Goal: Information Seeking & Learning: Find specific page/section

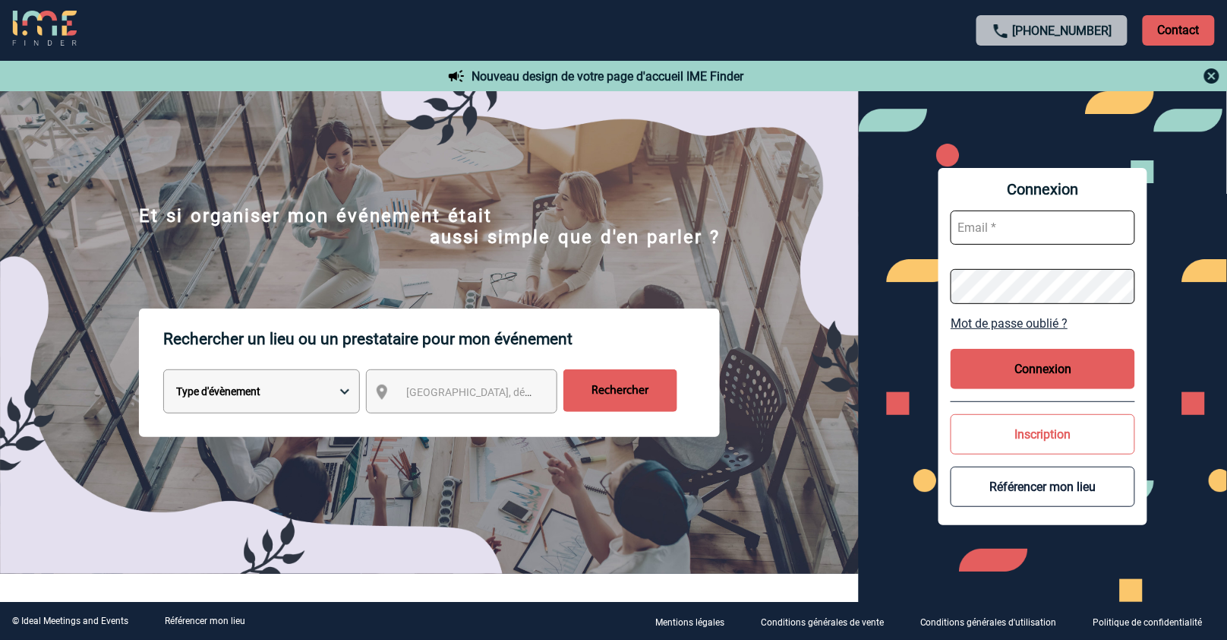
type input "[EMAIL_ADDRESS][DOMAIN_NAME]"
click at [1023, 368] on button "Connexion" at bounding box center [1043, 369] width 185 height 40
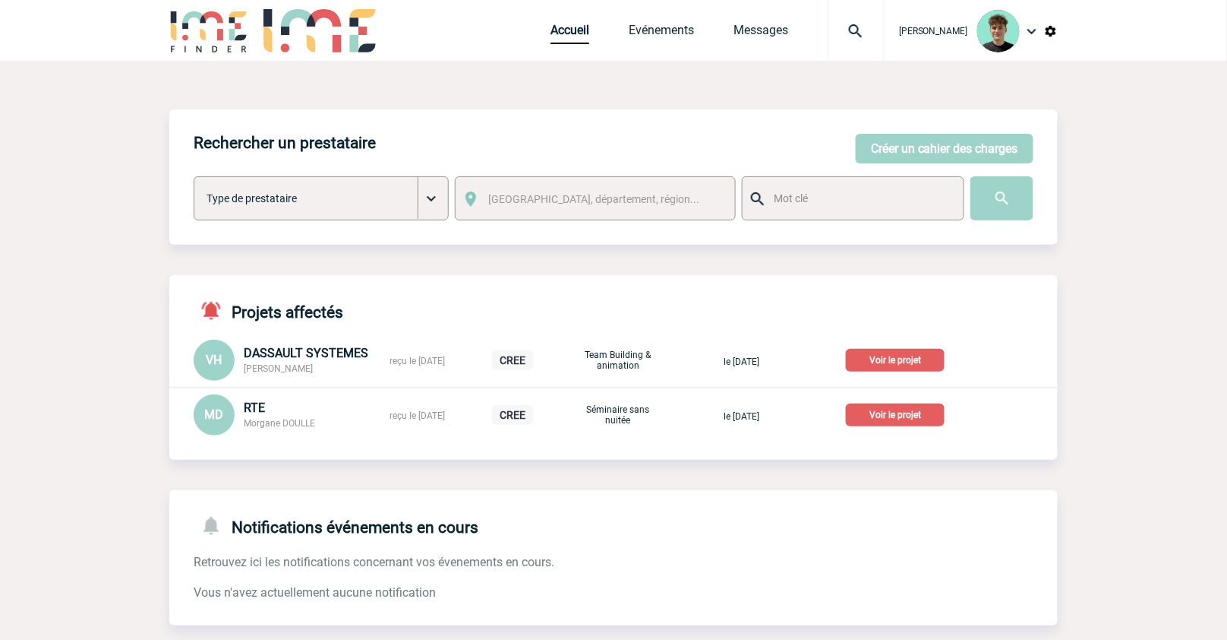
click at [894, 415] on p "Voir le projet" at bounding box center [895, 414] width 99 height 23
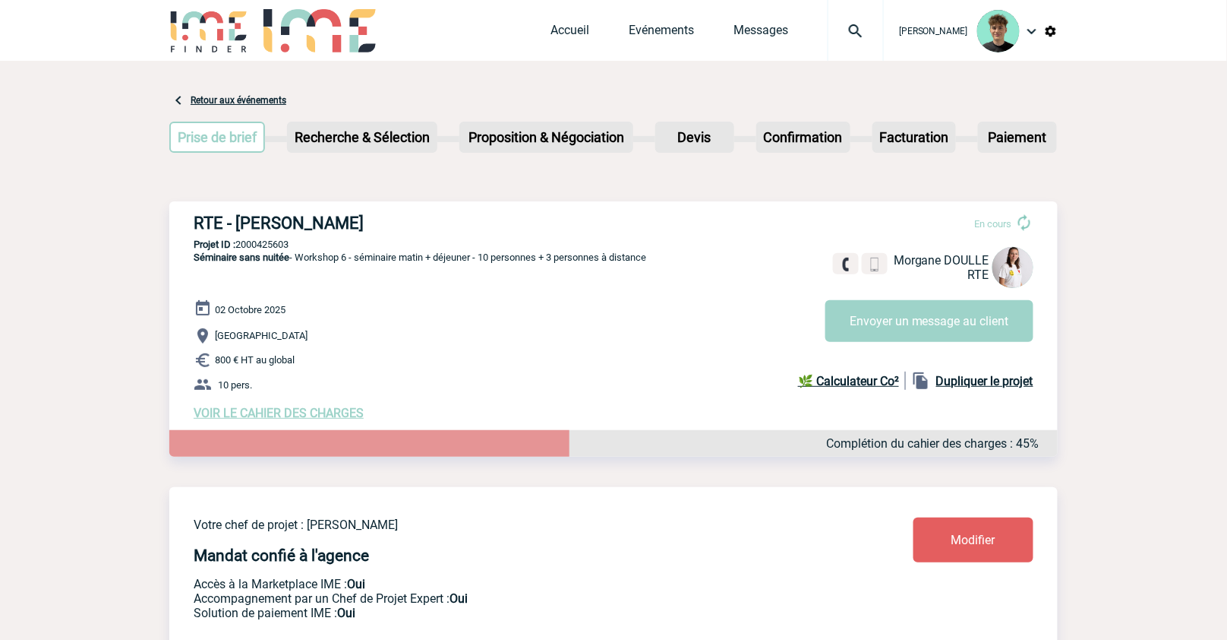
drag, startPoint x: 197, startPoint y: 218, endPoint x: 378, endPoint y: 223, distance: 180.1
click at [378, 223] on div "RTE - Morgane DOULLE En cours Morgane DOULLE RTE Envoyer un message au client R…" at bounding box center [613, 316] width 889 height 231
copy h3 "RTE - Morgane DOULLE"
drag, startPoint x: 339, startPoint y: 319, endPoint x: 591, endPoint y: 207, distance: 275.8
click at [348, 316] on div "02 Octobre 2025 Paris 800 € HT au global 10 pers. VOIR LE CAHIER DES CHARGES Co…" at bounding box center [626, 359] width 864 height 121
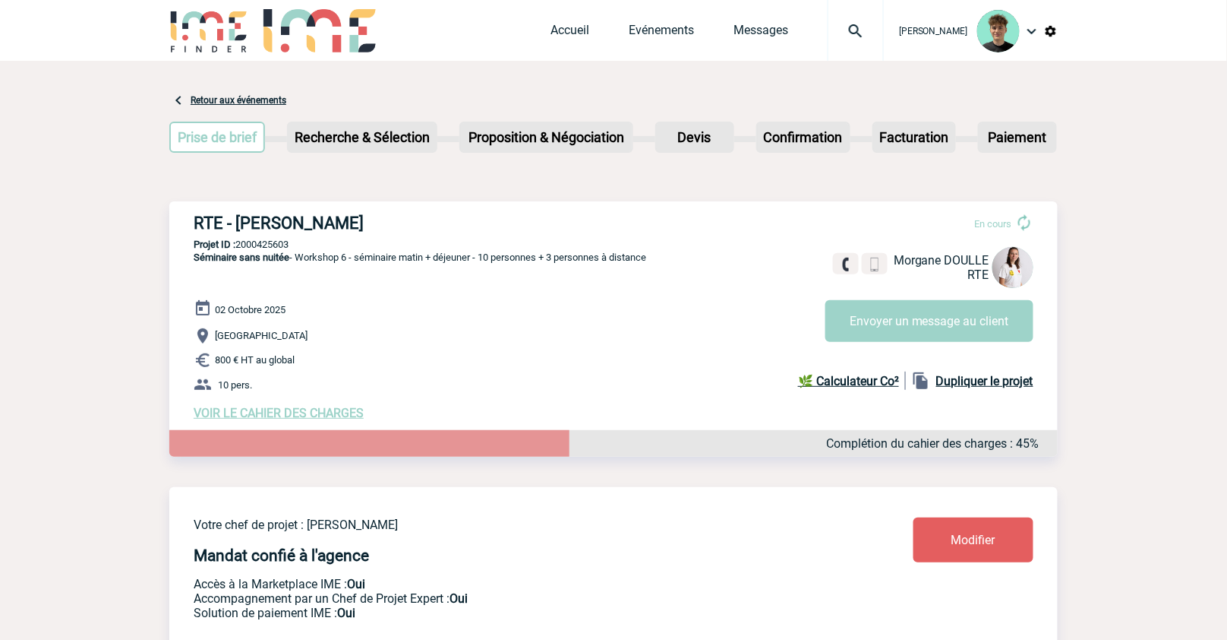
click at [270, 248] on p "Projet ID : 2000425603" at bounding box center [613, 244] width 889 height 11
copy p "2000425603"
click at [333, 338] on p "Paris" at bounding box center [626, 336] width 864 height 18
drag, startPoint x: 665, startPoint y: 257, endPoint x: 294, endPoint y: 256, distance: 371.4
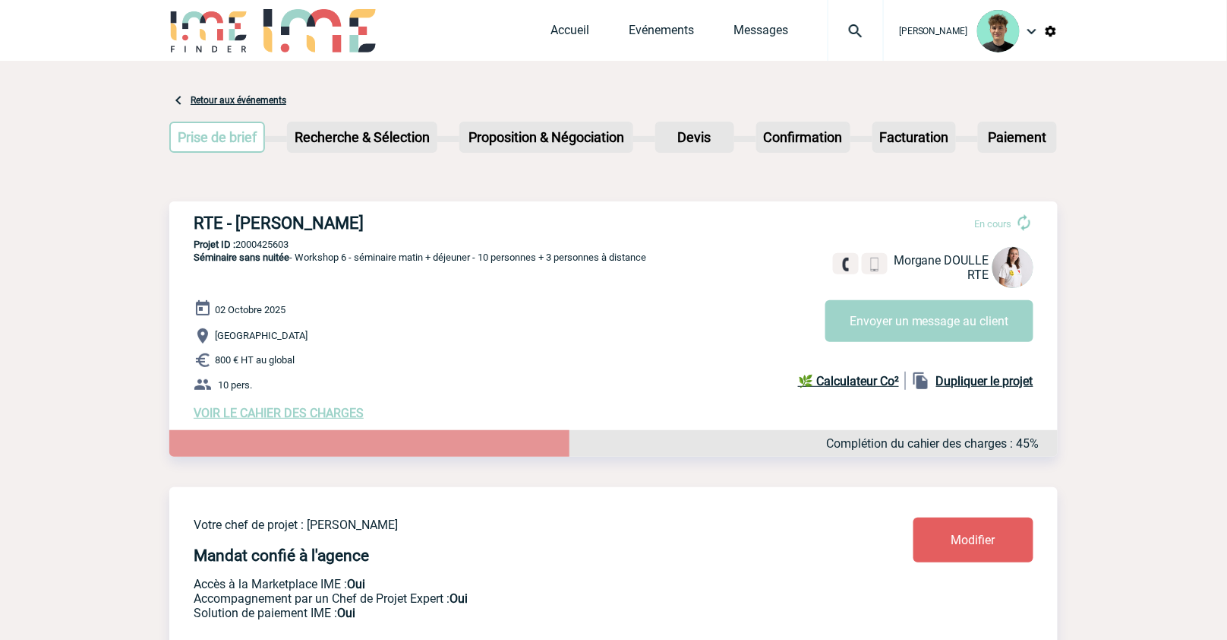
click at [294, 256] on div "RTE - Morgane DOULLE En cours Morgane DOULLE RTE Envoyer un message au client R…" at bounding box center [613, 316] width 889 height 231
copy span "Workshop 6 - séminaire matin + déjeuner - 10 personnes + 3 personnes à distance"
click at [308, 359] on p "800 € HT au global" at bounding box center [626, 360] width 864 height 18
click at [292, 231] on h3 "RTE - Morgane DOULLE" at bounding box center [422, 222] width 456 height 19
click at [264, 245] on p "Projet ID : 2000425603" at bounding box center [613, 244] width 889 height 11
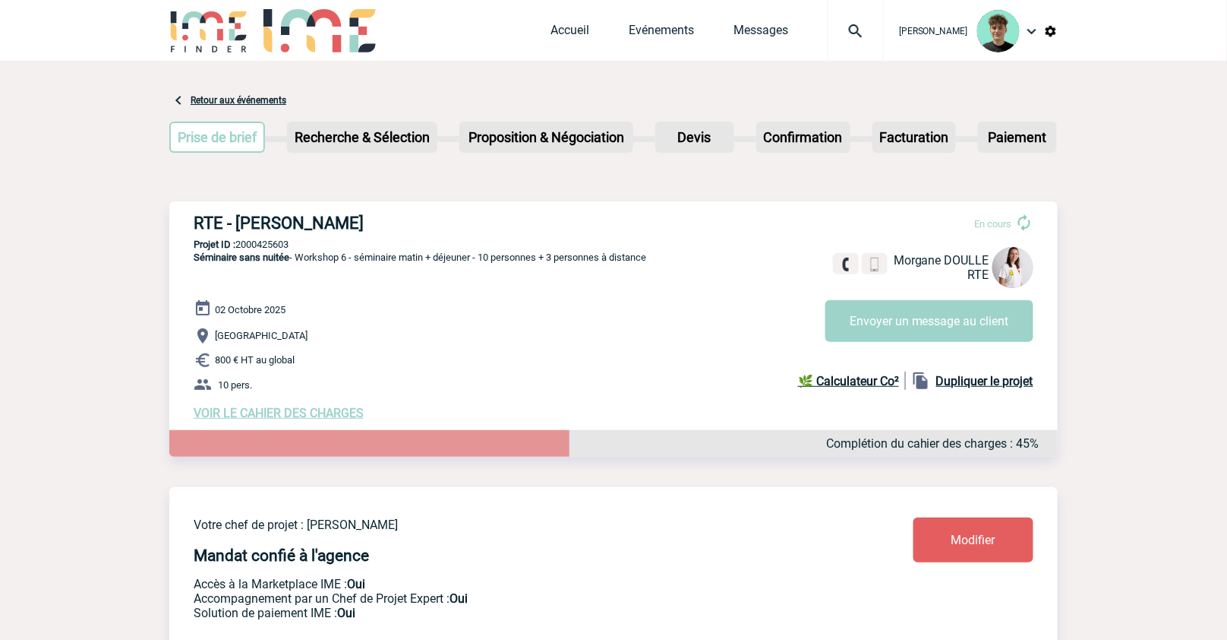
click at [264, 245] on p "Projet ID : 2000425603" at bounding box center [613, 244] width 889 height 11
copy p "2000425603"
click at [327, 258] on span "Séminaire sans nuitée - Workshop 6 - séminaire matin + déjeuner - 10 personnes …" at bounding box center [420, 256] width 453 height 11
drag, startPoint x: 327, startPoint y: 258, endPoint x: 352, endPoint y: 261, distance: 24.5
click at [352, 261] on span "Séminaire sans nuitée - Workshop 6 - séminaire matin + déjeuner - 10 personnes …" at bounding box center [420, 256] width 453 height 11
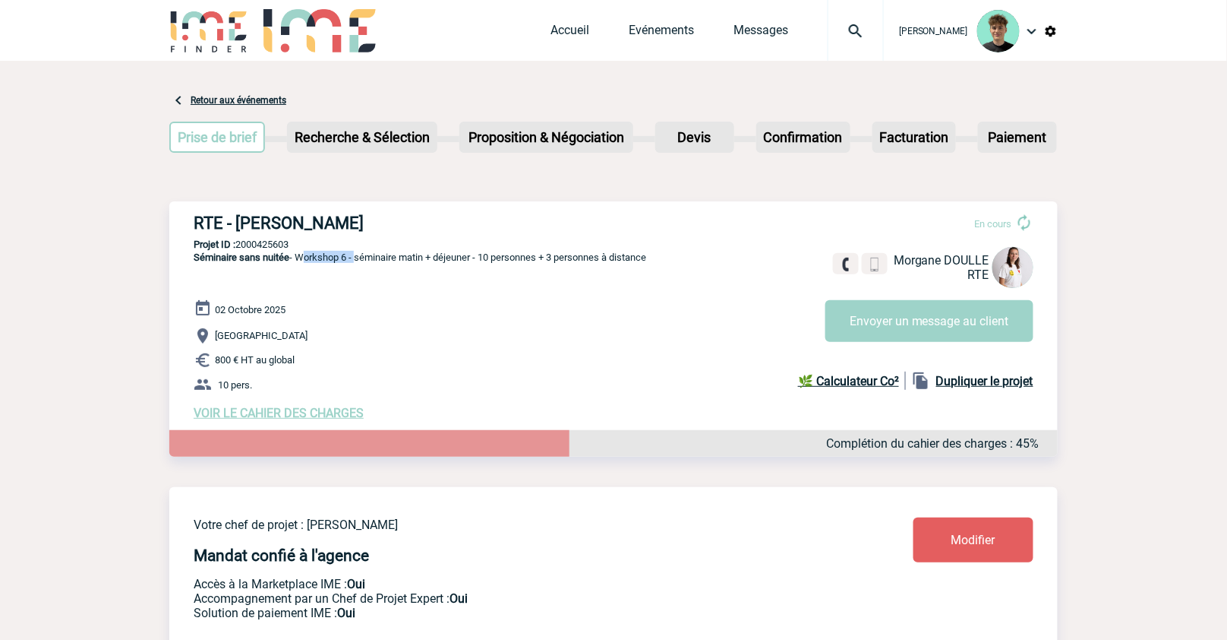
copy span "Workshop 6 -"
click at [576, 25] on link "Accueil" at bounding box center [570, 33] width 39 height 21
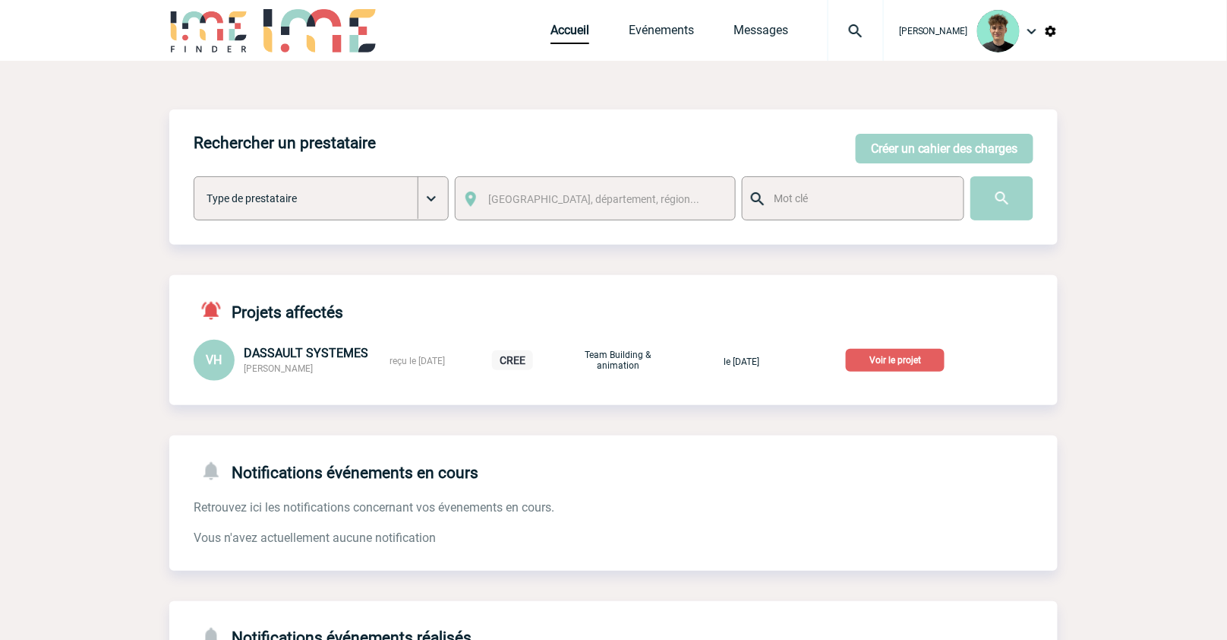
click at [897, 353] on p "Voir le projet" at bounding box center [895, 360] width 99 height 23
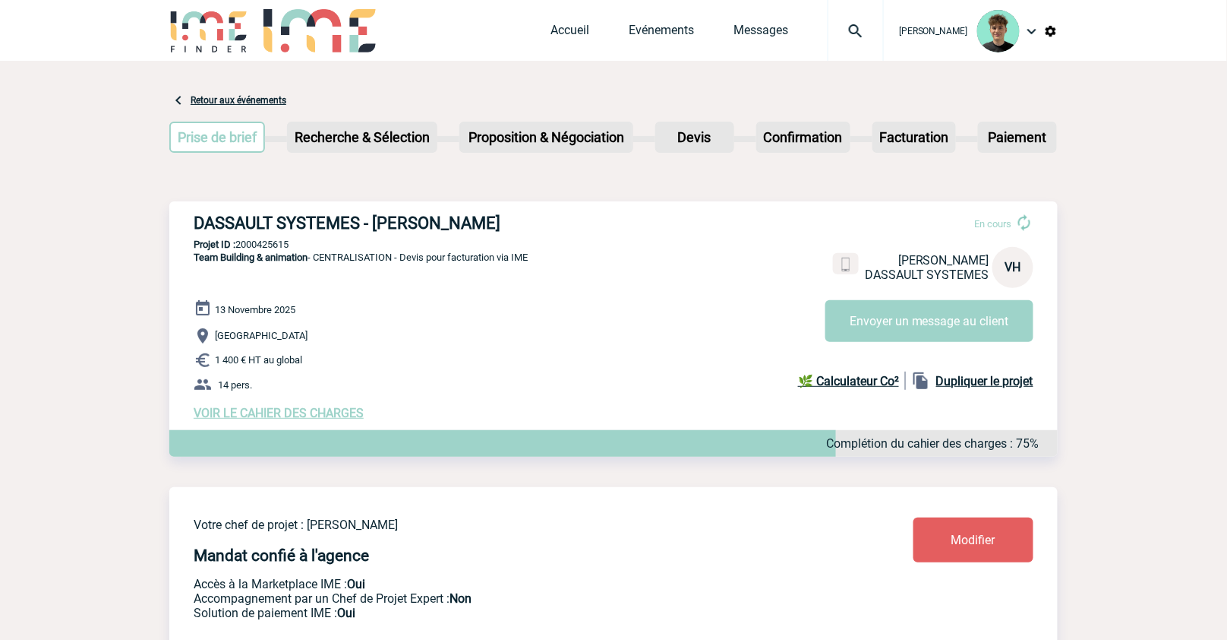
click at [240, 219] on h3 "DASSAULT SYSTEMES - [PERSON_NAME]" at bounding box center [422, 222] width 456 height 19
drag, startPoint x: 240, startPoint y: 219, endPoint x: 484, endPoint y: 210, distance: 244.0
click at [484, 210] on div "DASSAULT SYSTEMES - [PERSON_NAME] En cours [PERSON_NAME] DASSAULT SYSTEMES VH E…" at bounding box center [613, 316] width 889 height 231
copy h3 "DASSAULT SYSTEMES - [PERSON_NAME]"
click at [245, 244] on p "Projet ID : 2000425615" at bounding box center [613, 244] width 889 height 11
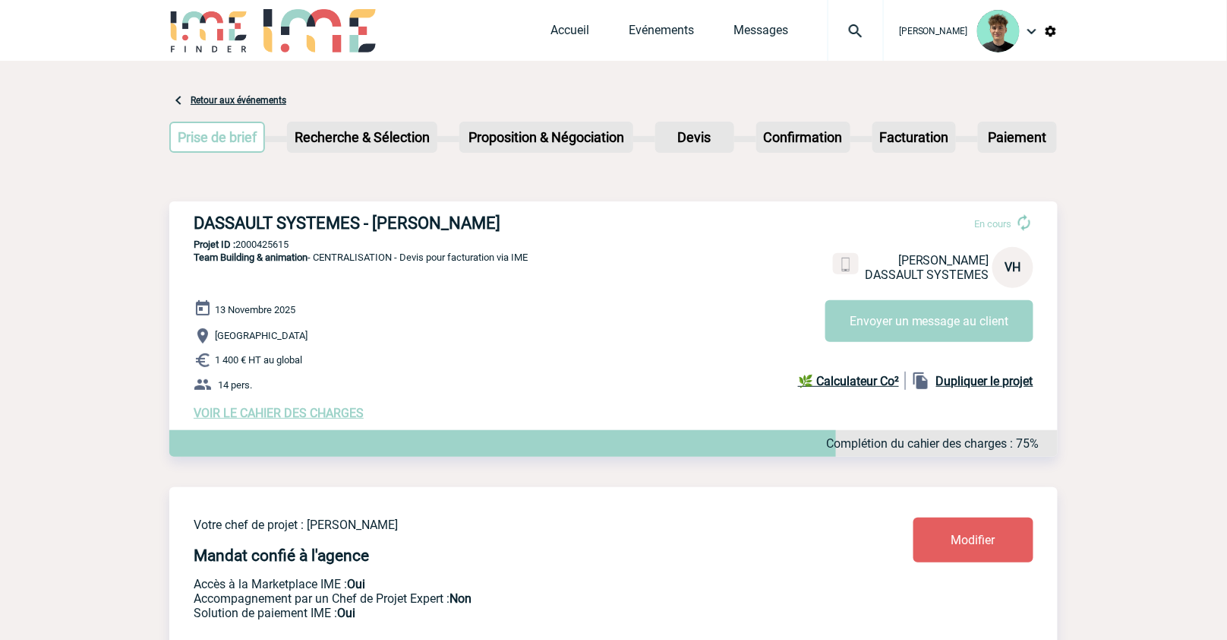
click at [245, 244] on p "Projet ID : 2000425615" at bounding box center [613, 244] width 889 height 11
copy p "2000425615"
drag, startPoint x: 96, startPoint y: 202, endPoint x: 115, endPoint y: 176, distance: 32.5
